Goal: Task Accomplishment & Management: Manage account settings

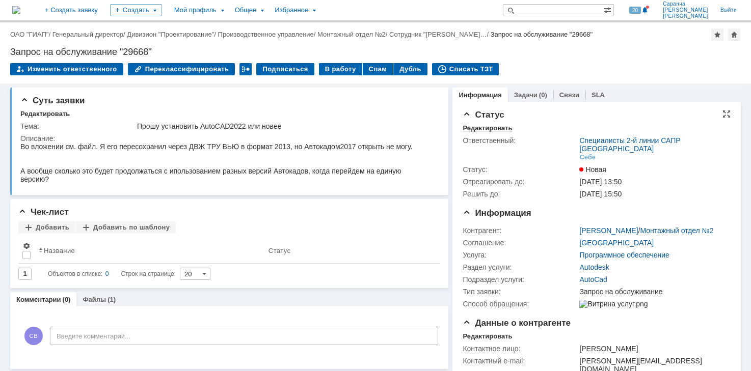
click at [489, 130] on div "Редактировать" at bounding box center [487, 128] width 49 height 8
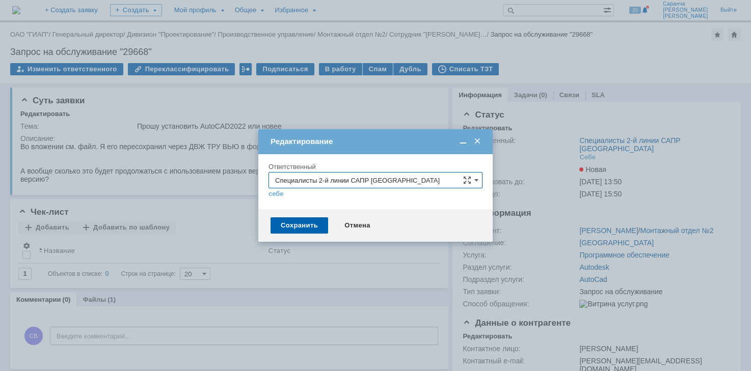
click at [382, 176] on input "Специалисты 2-й линии САПР [GEOGRAPHIC_DATA]" at bounding box center [376, 180] width 214 height 16
click at [329, 230] on span "[PERSON_NAME]" at bounding box center [375, 233] width 201 height 8
type input "[PERSON_NAME]"
click at [305, 224] on div "Сохранить" at bounding box center [300, 226] width 58 height 16
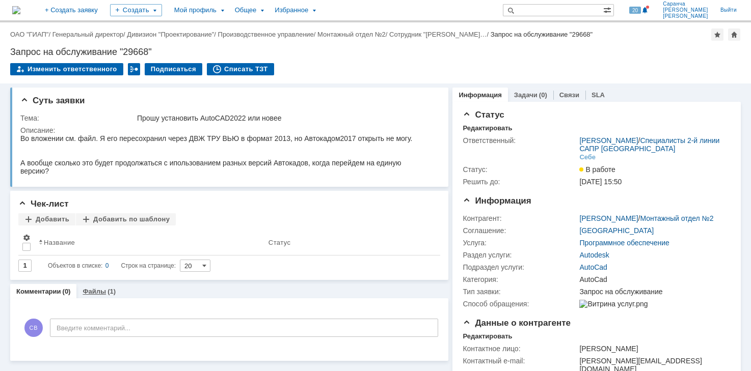
click at [88, 294] on link "Файлы" at bounding box center [94, 292] width 23 height 8
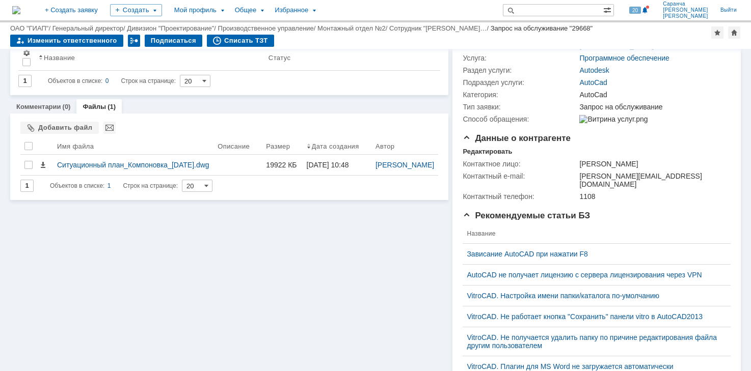
scroll to position [153, 0]
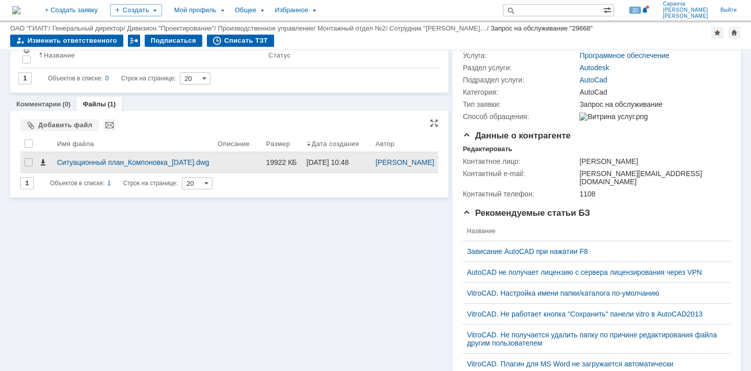
click at [43, 167] on span at bounding box center [43, 162] width 8 height 8
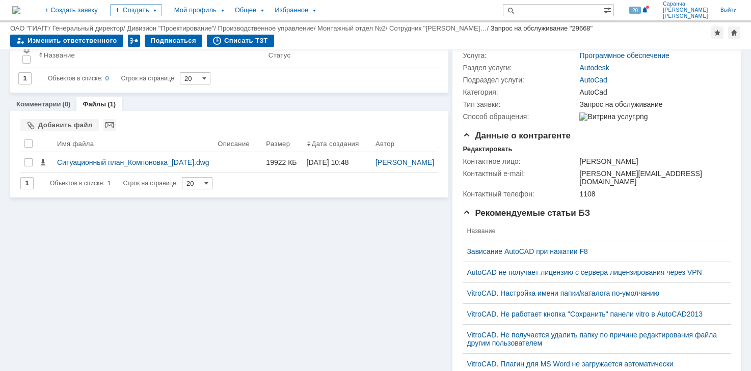
click at [71, 241] on div "Суть заявки Тема: Прошу установить AutoCAD2022 или новее Описание: Чек-лист Доб…" at bounding box center [229, 204] width 438 height 617
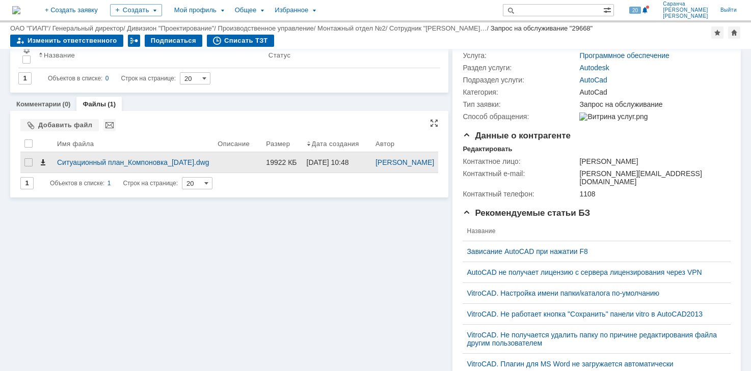
click at [42, 167] on span at bounding box center [43, 162] width 8 height 8
